Goal: Navigation & Orientation: Find specific page/section

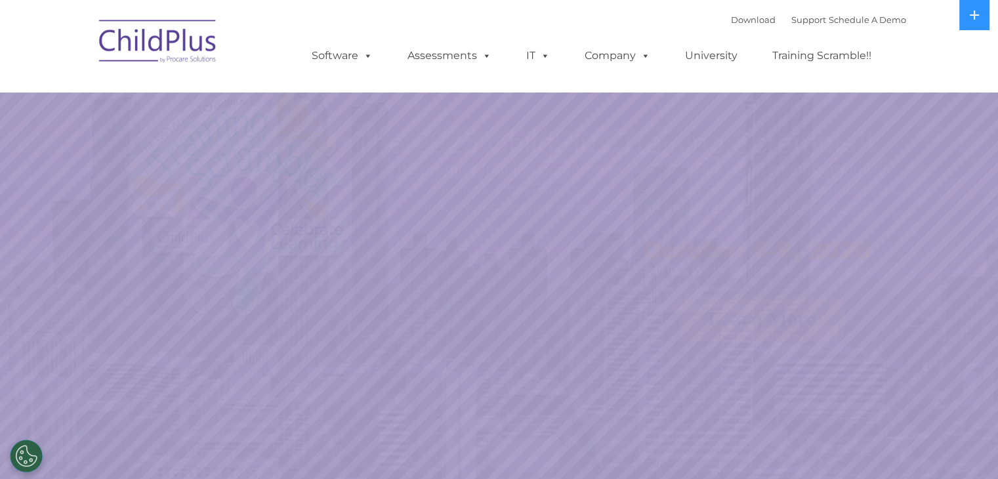
select select "MEDIUM"
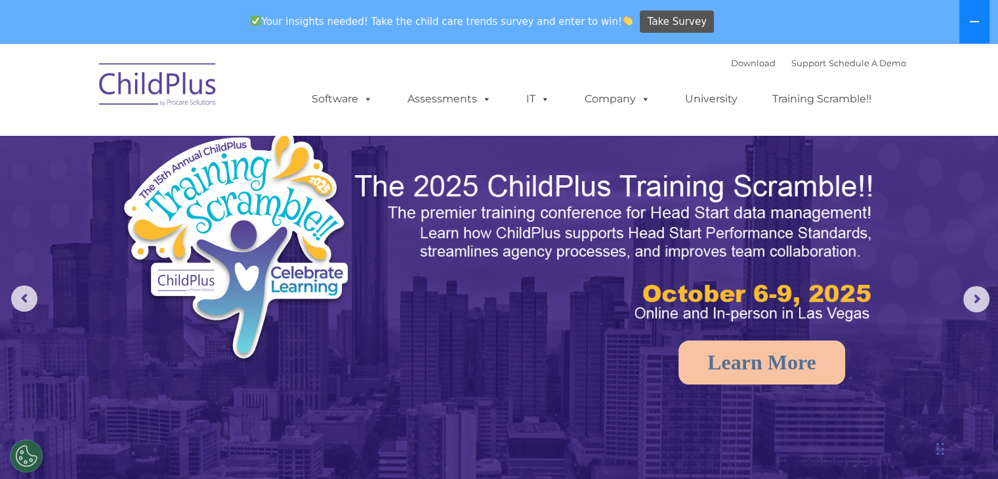
click at [968, 10] on button at bounding box center [975, 21] width 30 height 43
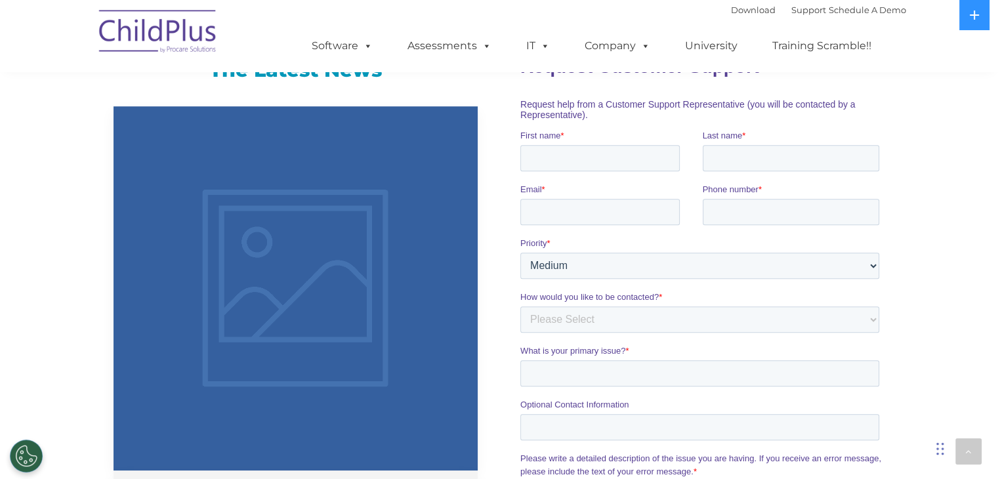
scroll to position [858, 0]
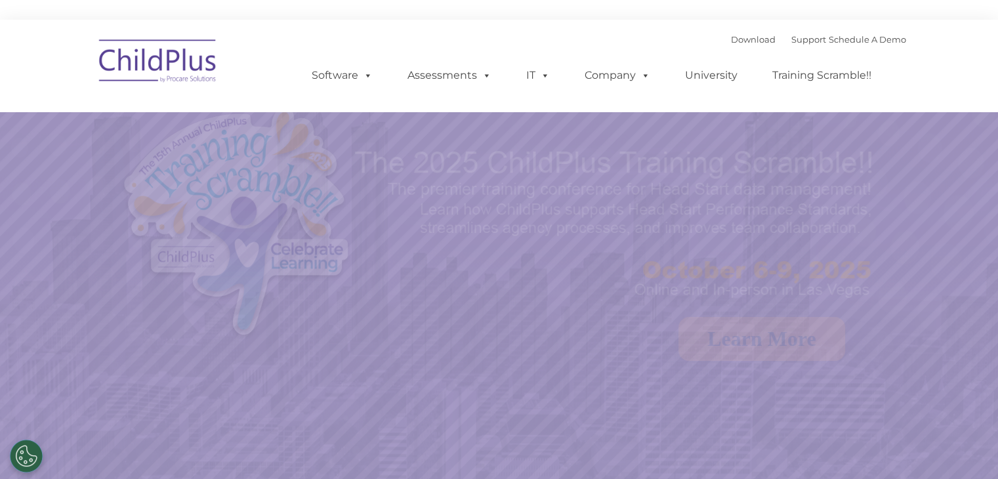
select select "MEDIUM"
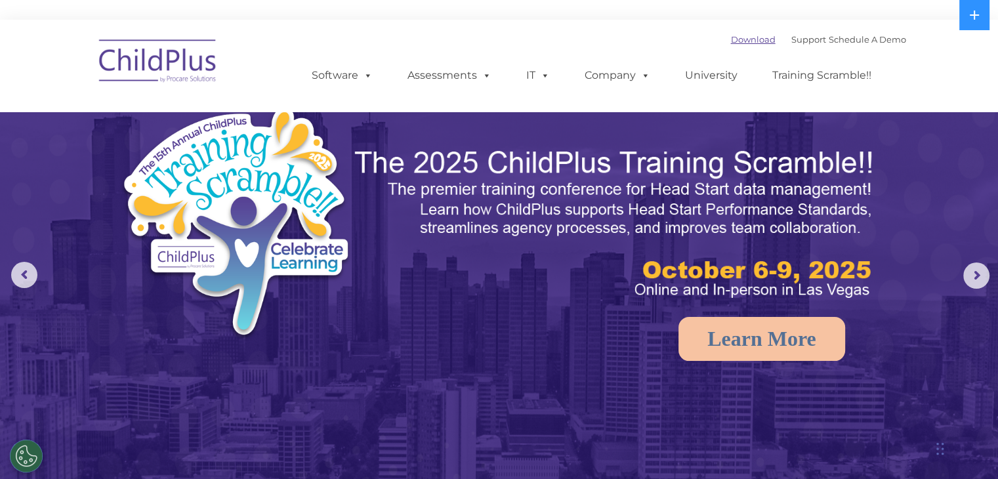
click at [740, 39] on link "Download" at bounding box center [753, 39] width 45 height 11
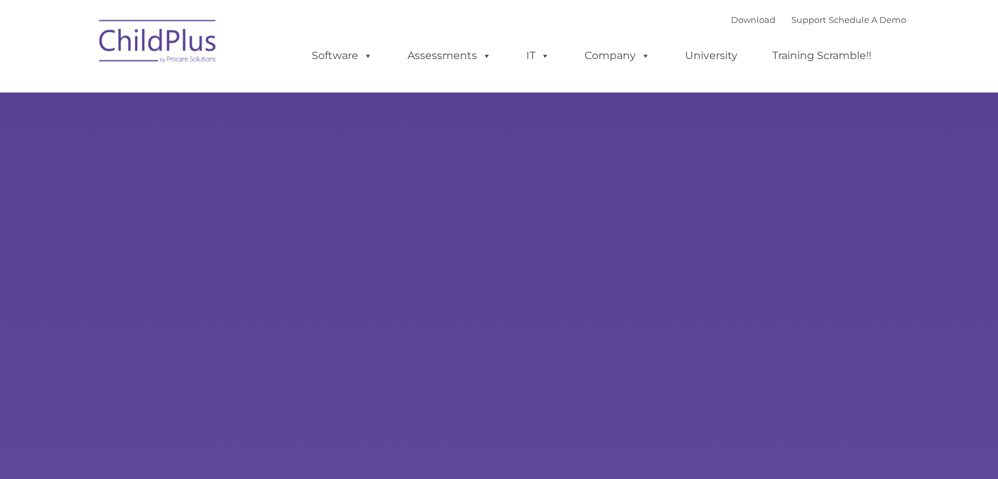
type input ""
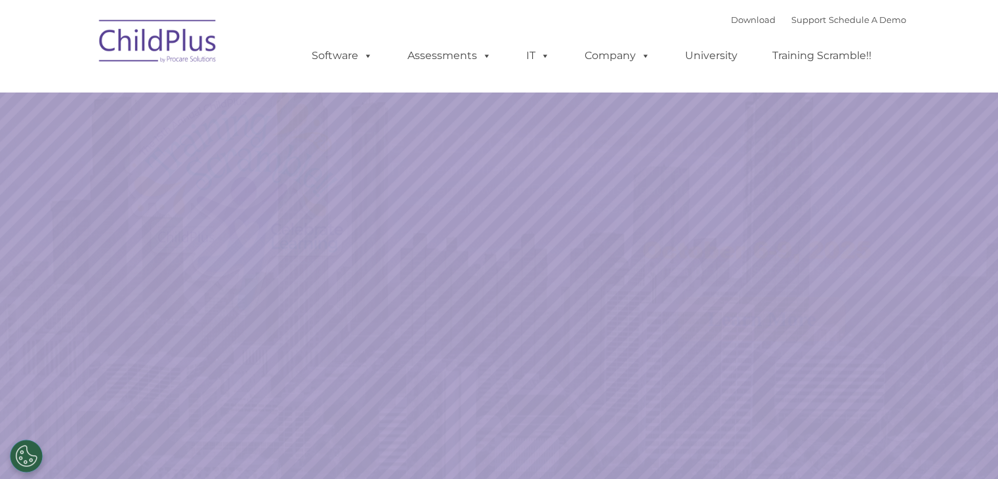
select select "MEDIUM"
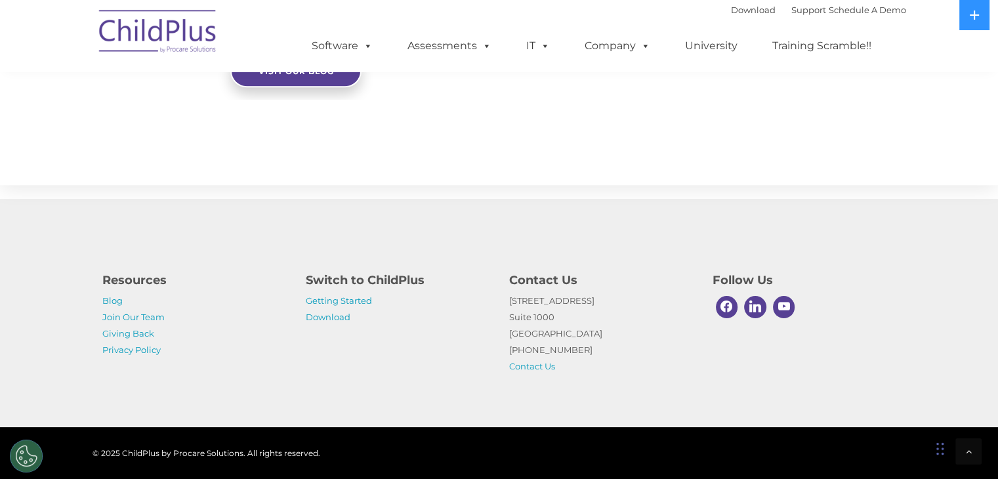
scroll to position [1488, 0]
